Goal: Find specific page/section: Find specific page/section

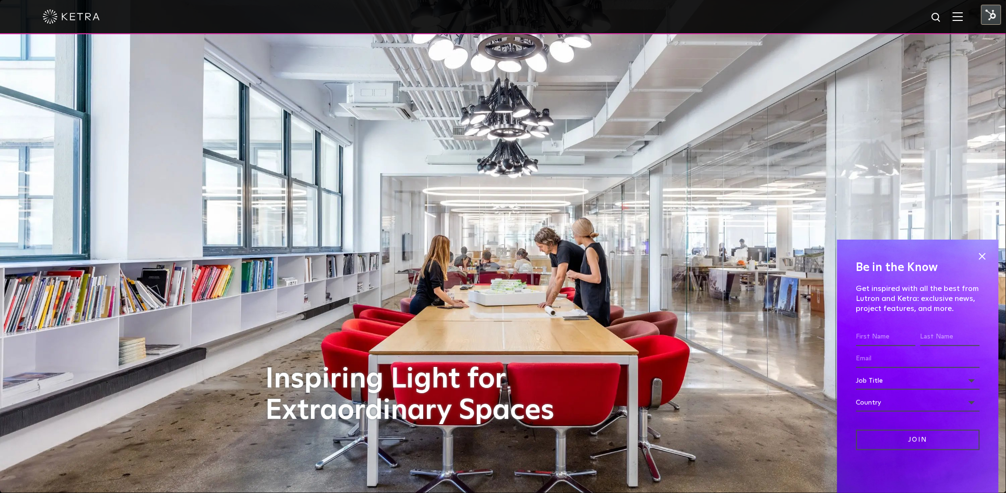
click at [974, 18] on div at bounding box center [503, 17] width 1006 height 34
click at [963, 16] on img at bounding box center [957, 16] width 10 height 9
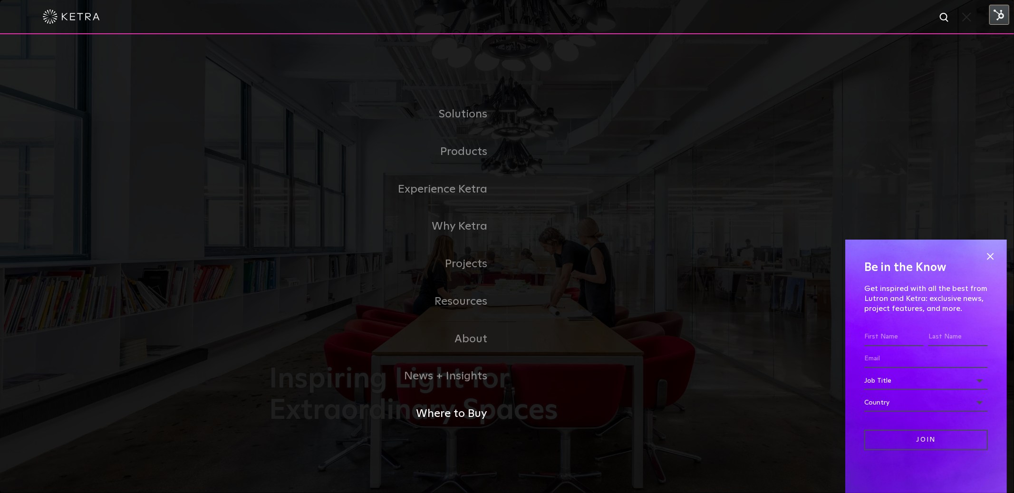
click at [460, 405] on link "Where to Buy" at bounding box center [388, 414] width 238 height 38
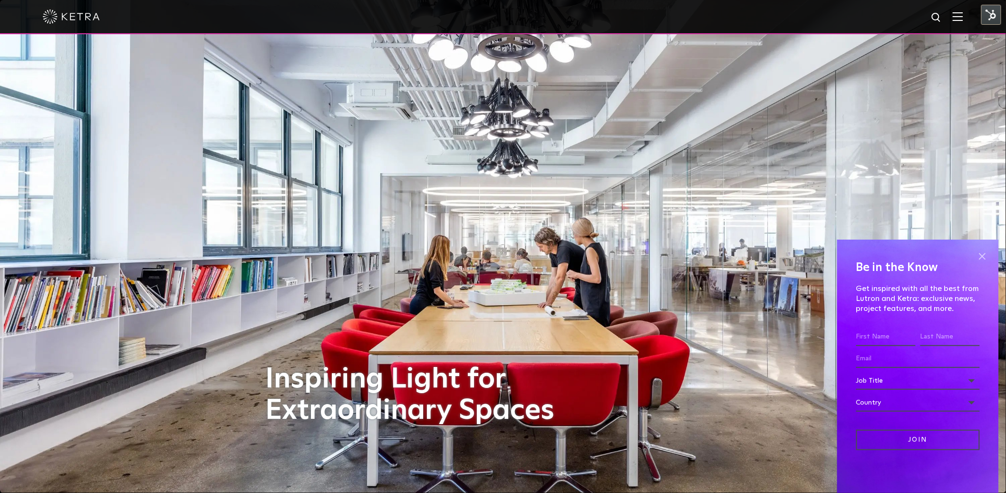
click at [982, 257] on span at bounding box center [982, 256] width 14 height 14
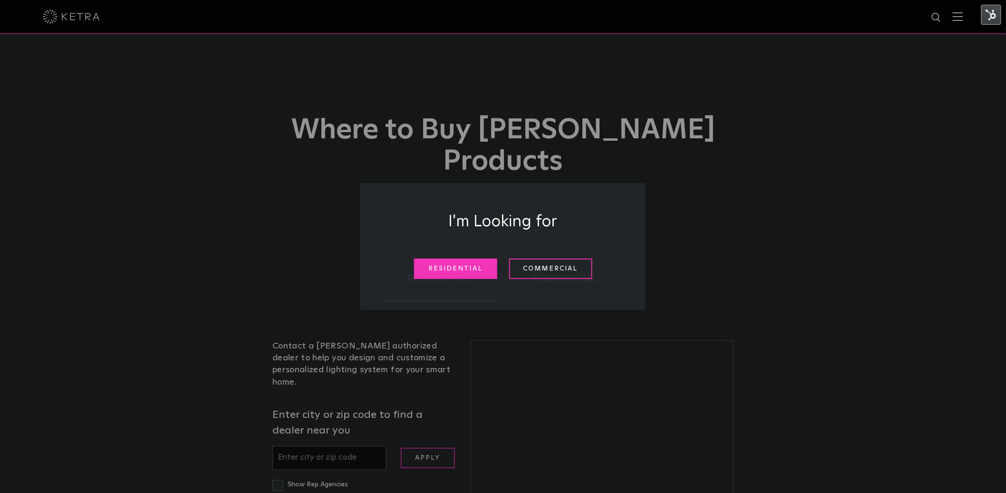
click at [478, 269] on link "Residential" at bounding box center [455, 269] width 83 height 20
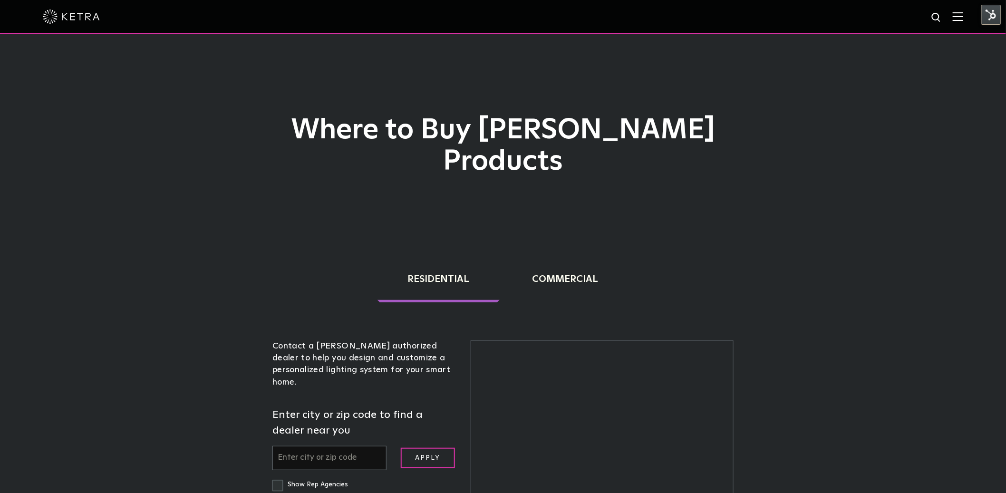
scroll to position [242, 0]
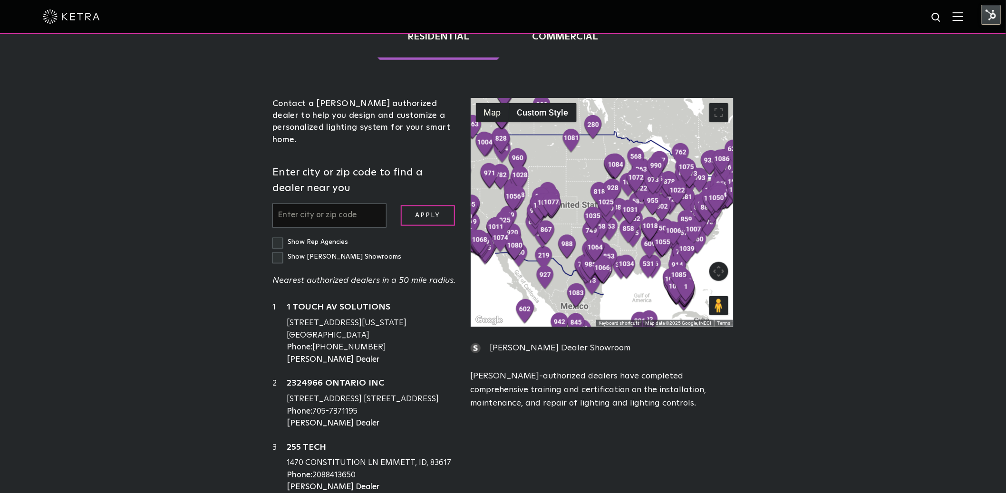
click at [331, 203] on input "text" at bounding box center [329, 215] width 114 height 24
type input "20901"
click at [407, 205] on input "Apply" at bounding box center [428, 215] width 54 height 20
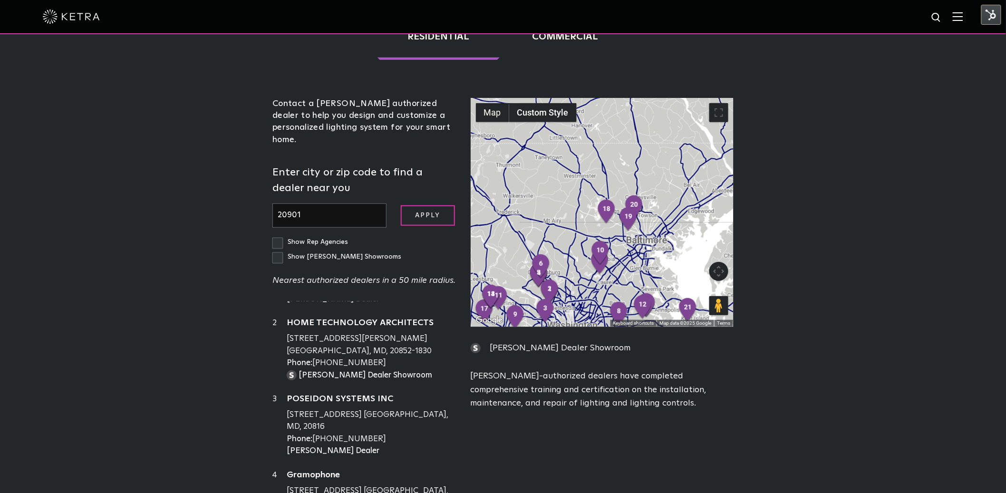
scroll to position [0, 0]
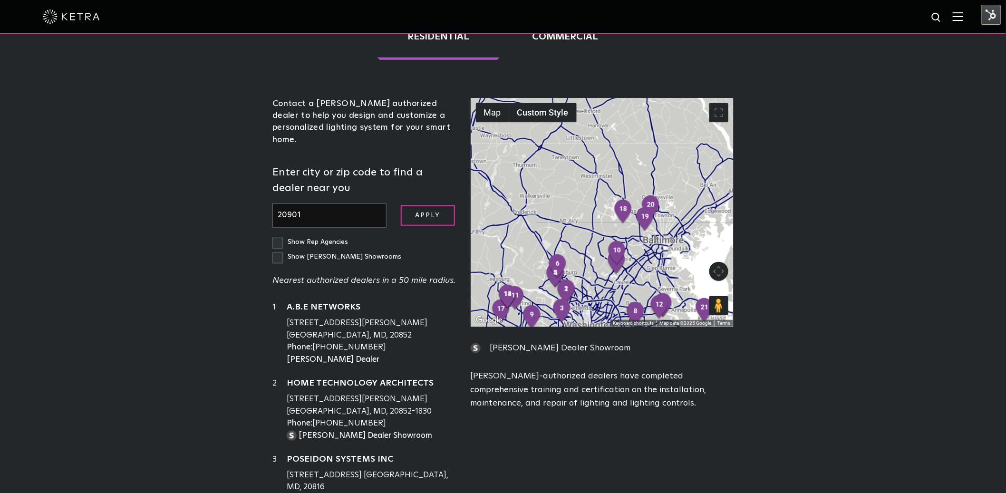
drag, startPoint x: 306, startPoint y: 160, endPoint x: 231, endPoint y: 167, distance: 75.0
click at [231, 167] on div "Loading... Residential Commercial Contact a [PERSON_NAME] authorized dealer to …" at bounding box center [503, 261] width 1006 height 528
drag, startPoint x: 293, startPoint y: 163, endPoint x: 307, endPoint y: 170, distance: 15.7
click at [307, 203] on input "20901" at bounding box center [329, 215] width 114 height 24
click at [308, 203] on input "20901" at bounding box center [329, 215] width 114 height 24
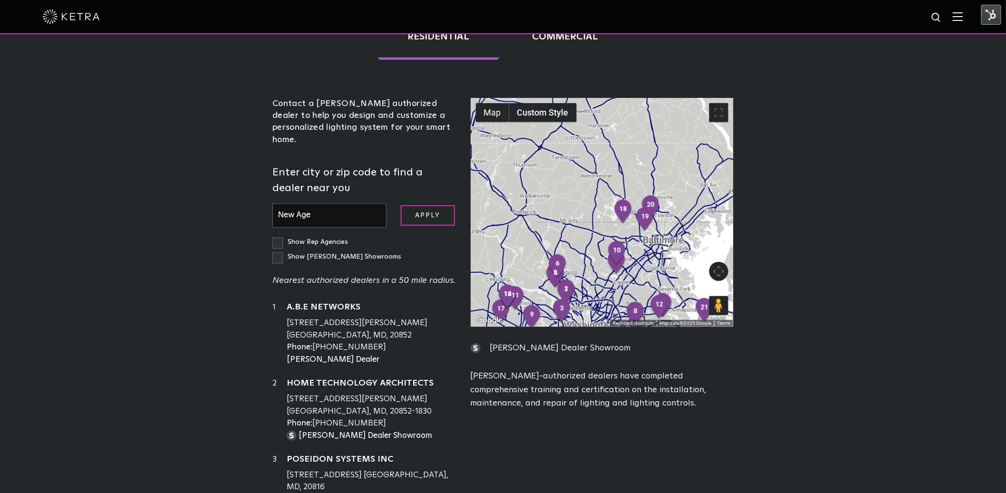
type input "New Age"
click at [401, 205] on input "Apply" at bounding box center [428, 215] width 54 height 20
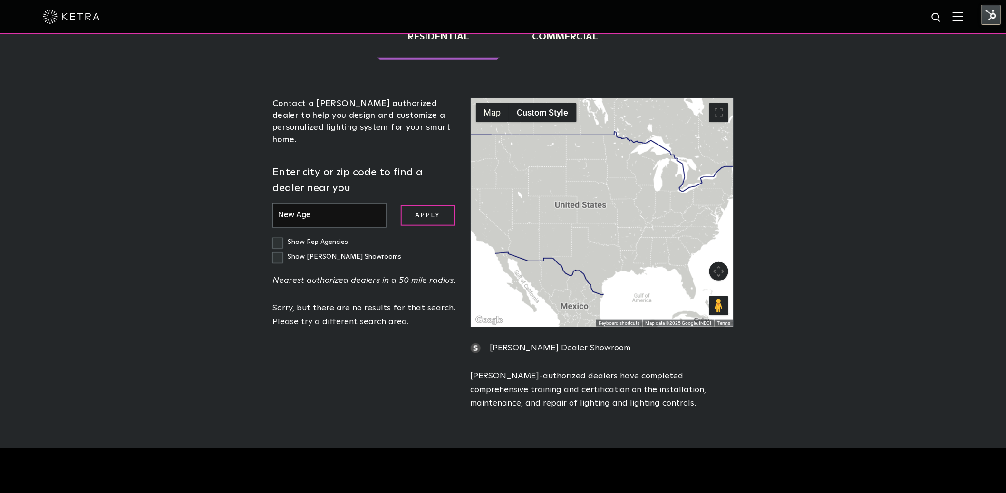
drag, startPoint x: 357, startPoint y: 176, endPoint x: 278, endPoint y: 175, distance: 78.9
click at [264, 184] on div "Residential Commercial Contact a [PERSON_NAME] authorized dealer to help you de…" at bounding box center [503, 215] width 494 height 437
